Goal: Entertainment & Leisure: Consume media (video, audio)

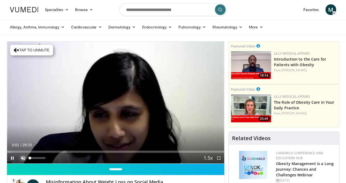
click at [21, 156] on span "Video Player" at bounding box center [23, 158] width 11 height 11
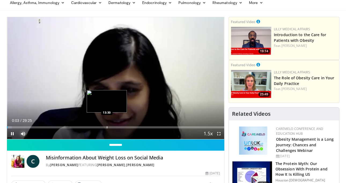
scroll to position [31, 0]
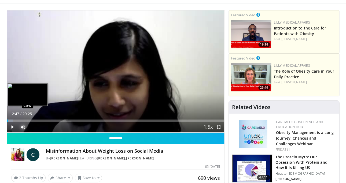
click at [28, 121] on div "Progress Bar" at bounding box center [28, 120] width 1 height 2
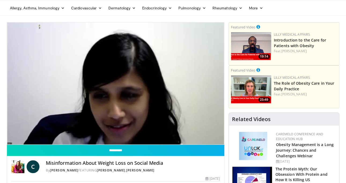
scroll to position [16, 0]
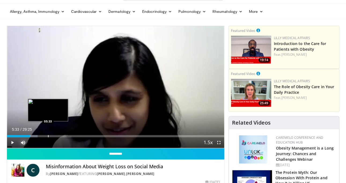
click at [48, 136] on div "Loaded : 14.13% 03:05 05:33" at bounding box center [115, 136] width 217 height 2
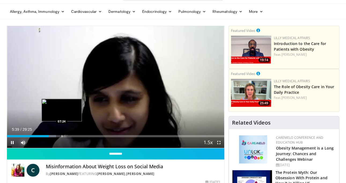
click at [62, 136] on div "Progress Bar" at bounding box center [62, 136] width 1 height 2
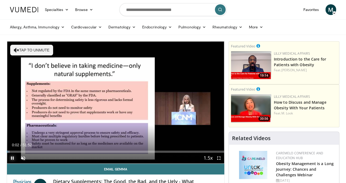
click at [12, 157] on span "Video Player" at bounding box center [12, 158] width 11 height 11
click at [23, 157] on span "Video Player" at bounding box center [23, 158] width 11 height 11
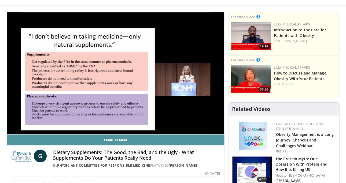
scroll to position [32, 0]
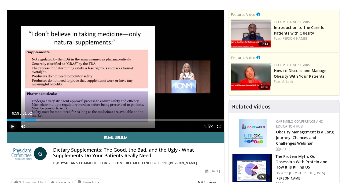
click at [14, 127] on span "Video Player" at bounding box center [12, 126] width 11 height 11
click at [13, 125] on span "Video Player" at bounding box center [12, 126] width 11 height 11
